Goal: Find specific page/section: Find specific page/section

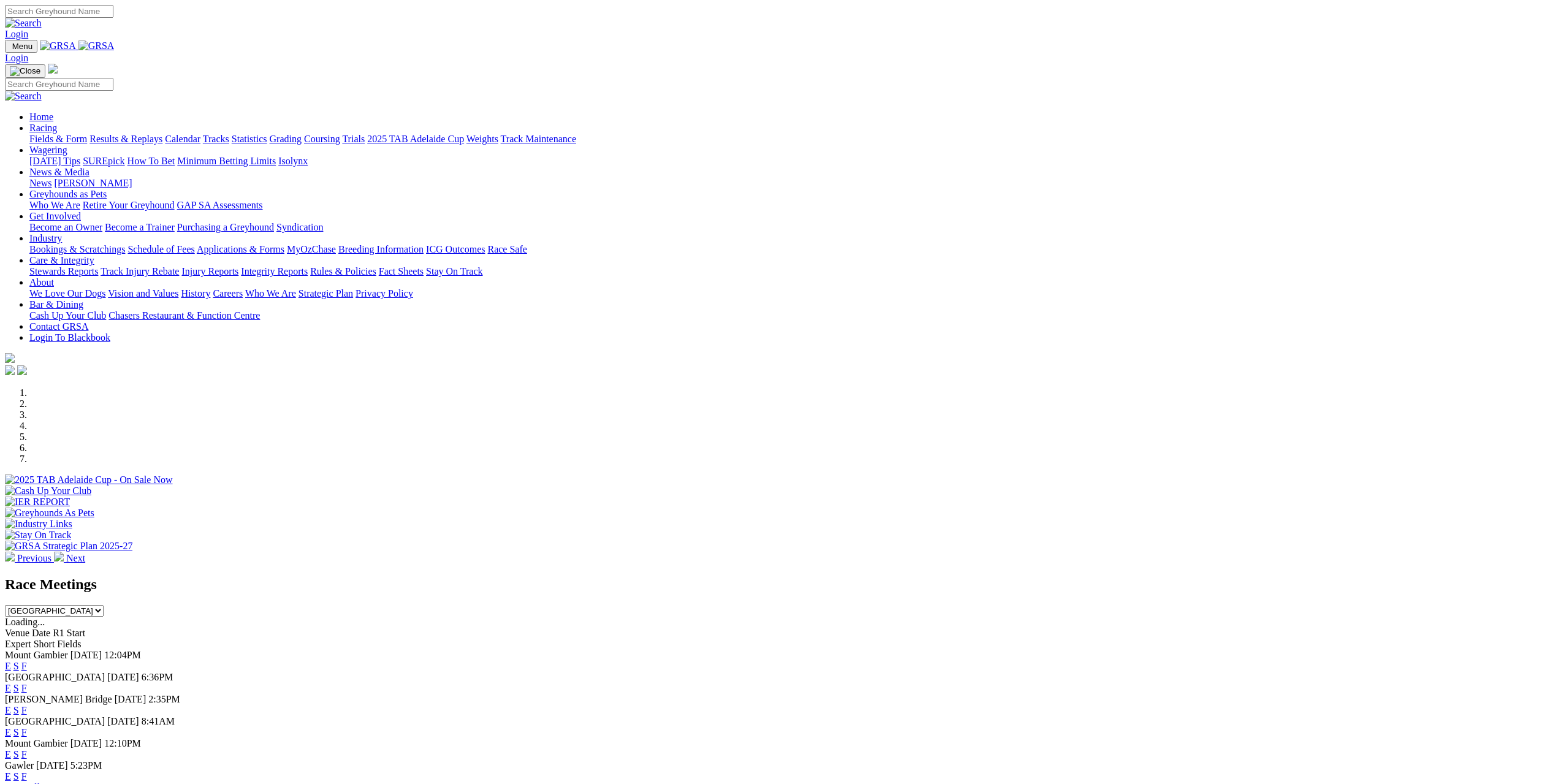
click at [57, 122] on link "Racing" at bounding box center [43, 127] width 27 height 11
click at [87, 134] on link "Fields & Form" at bounding box center [58, 139] width 58 height 11
